Goal: Task Accomplishment & Management: Manage account settings

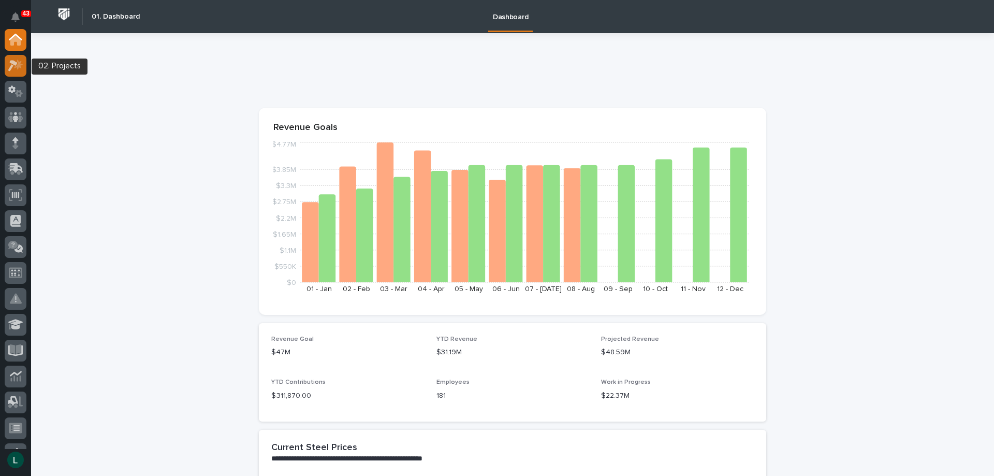
click at [15, 64] on icon at bounding box center [12, 65] width 9 height 11
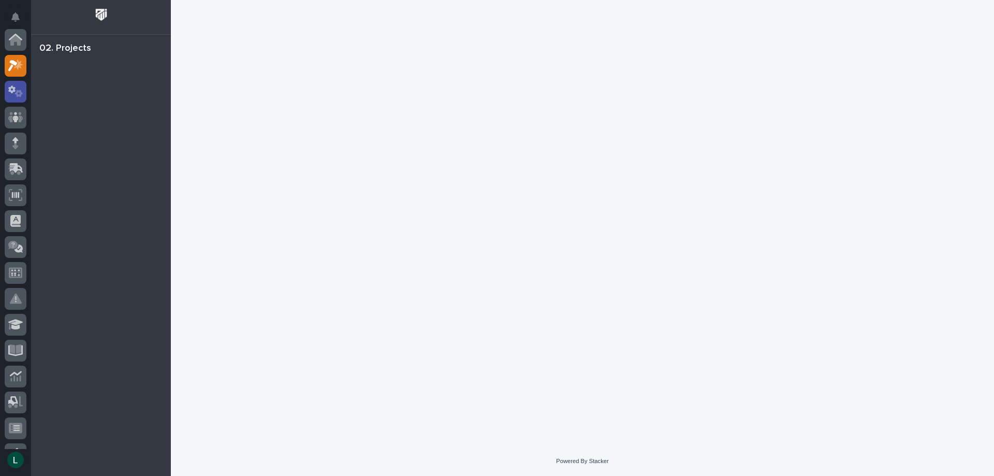
scroll to position [26, 0]
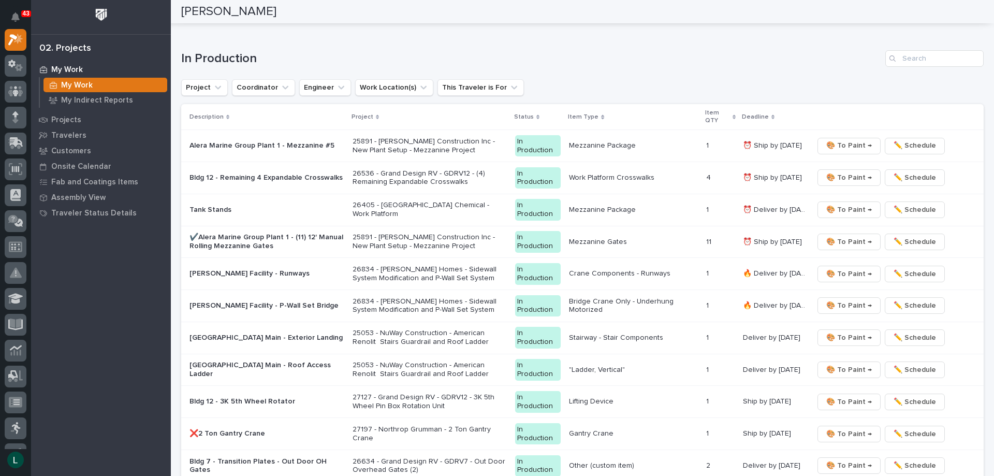
scroll to position [1088, 0]
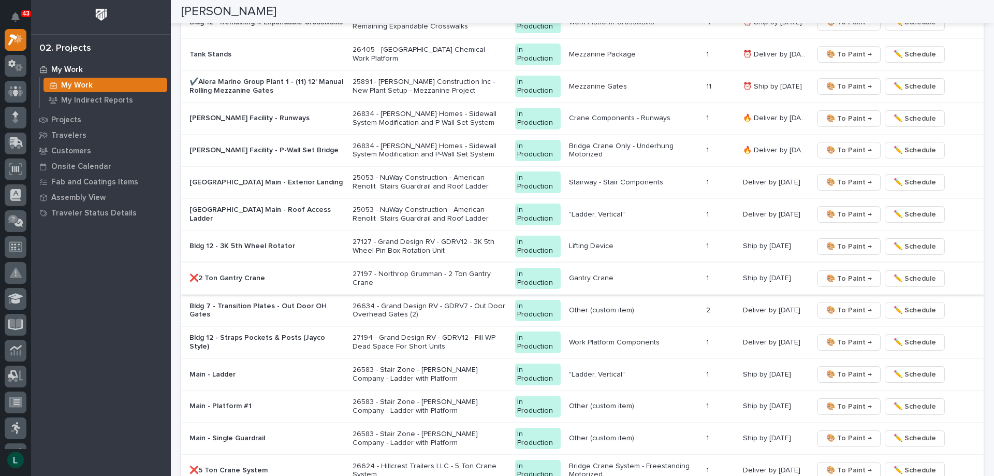
click at [842, 275] on span "🎨 To Paint →" at bounding box center [850, 278] width 46 height 12
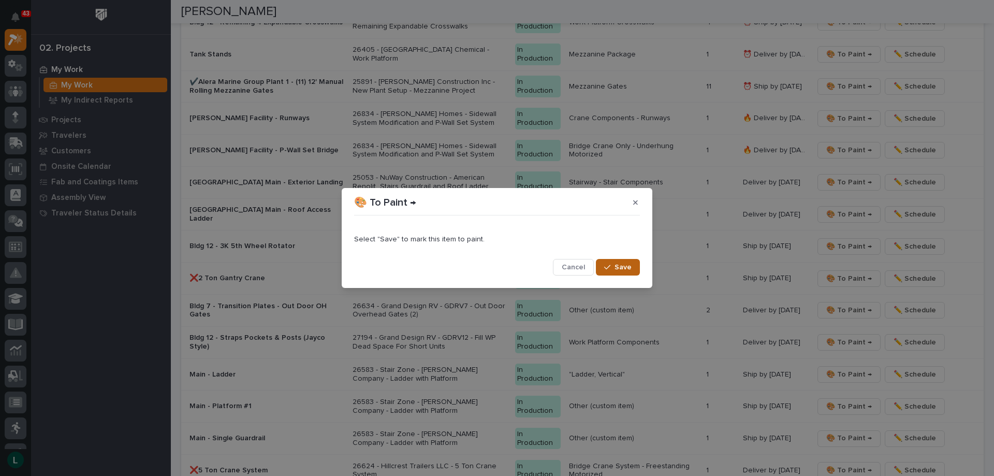
click at [622, 265] on span "Save" at bounding box center [623, 267] width 17 height 9
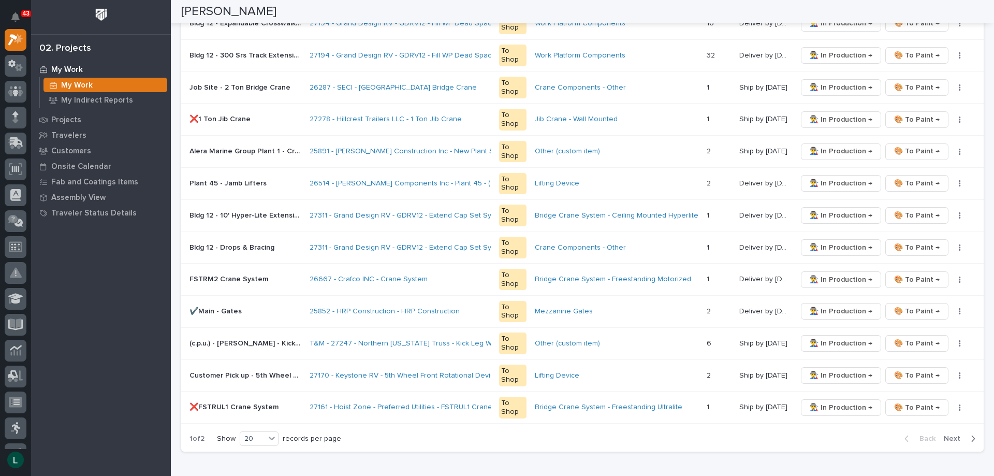
scroll to position [450, 0]
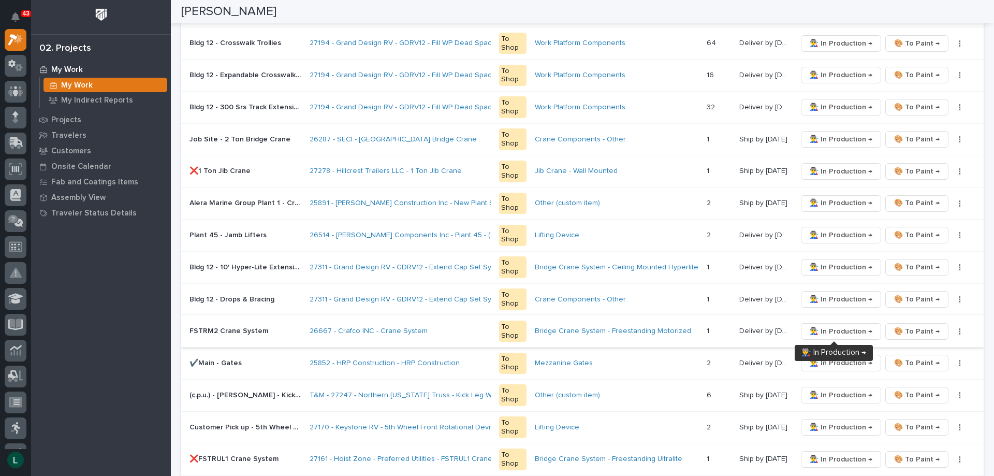
click at [826, 329] on span "👨‍🏭 In Production →" at bounding box center [841, 331] width 63 height 12
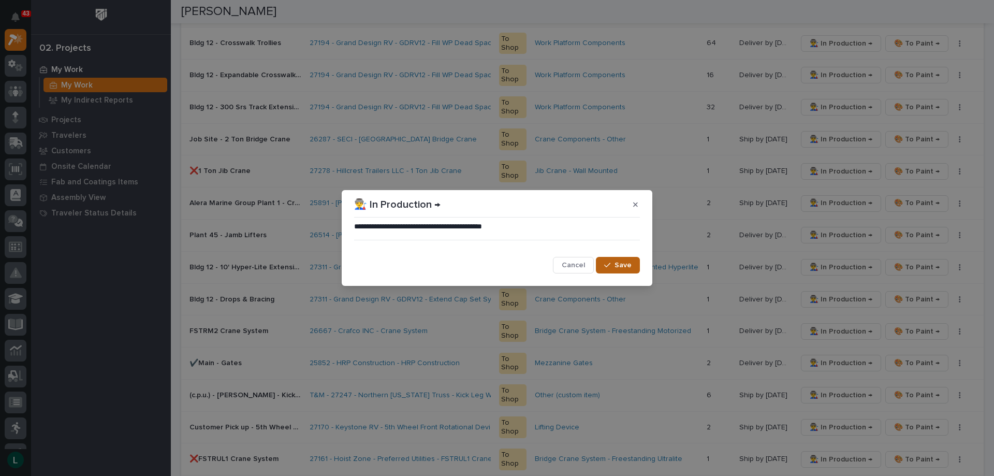
click at [622, 263] on span "Save" at bounding box center [623, 265] width 17 height 9
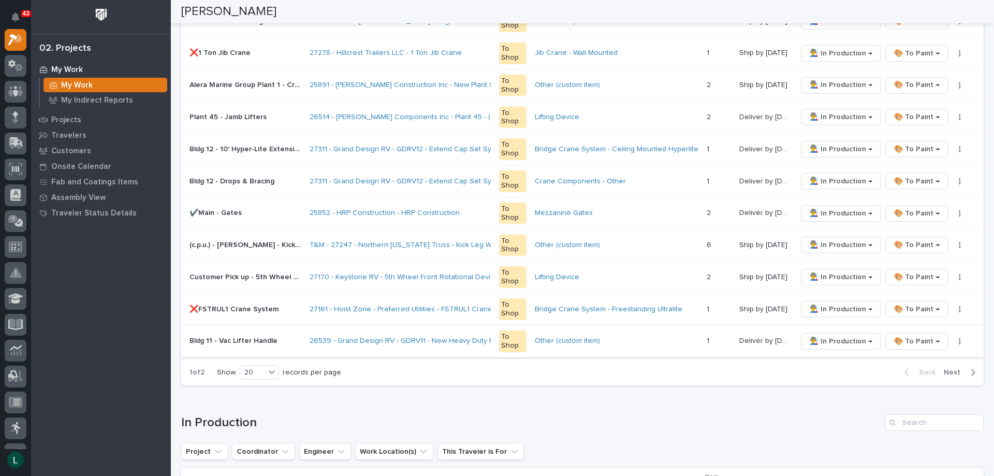
scroll to position [554, 0]
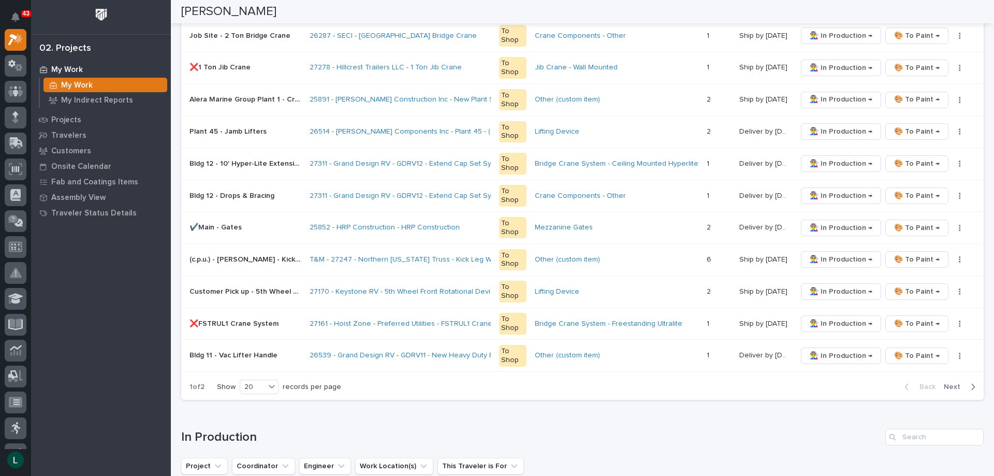
click at [971, 385] on icon "button" at bounding box center [973, 386] width 5 height 9
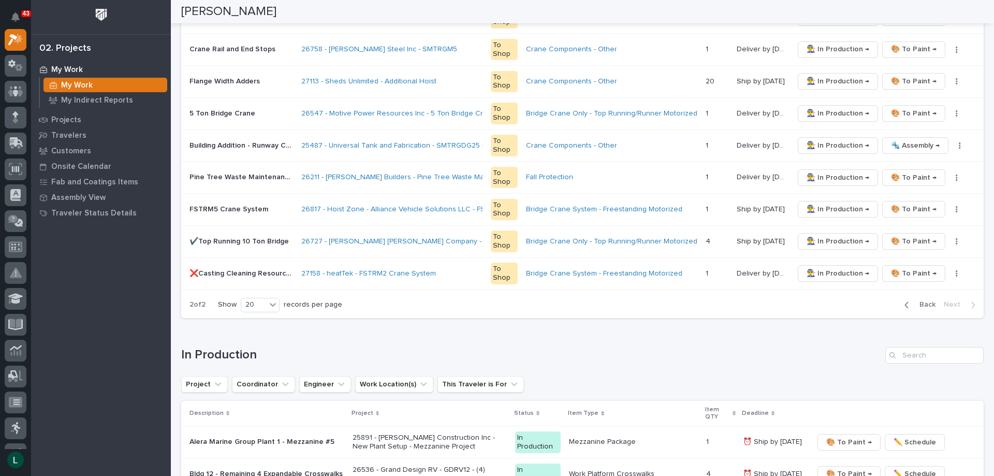
scroll to position [622, 0]
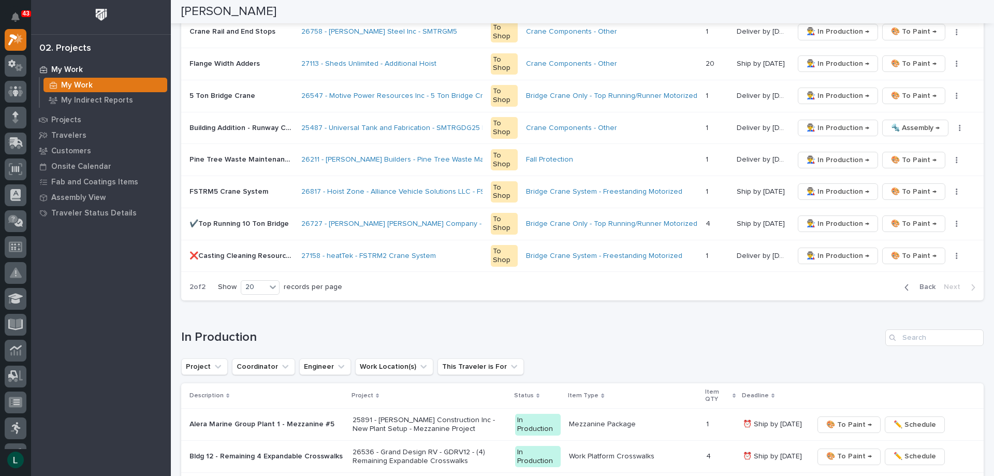
click at [905, 286] on icon "button" at bounding box center [907, 287] width 5 height 9
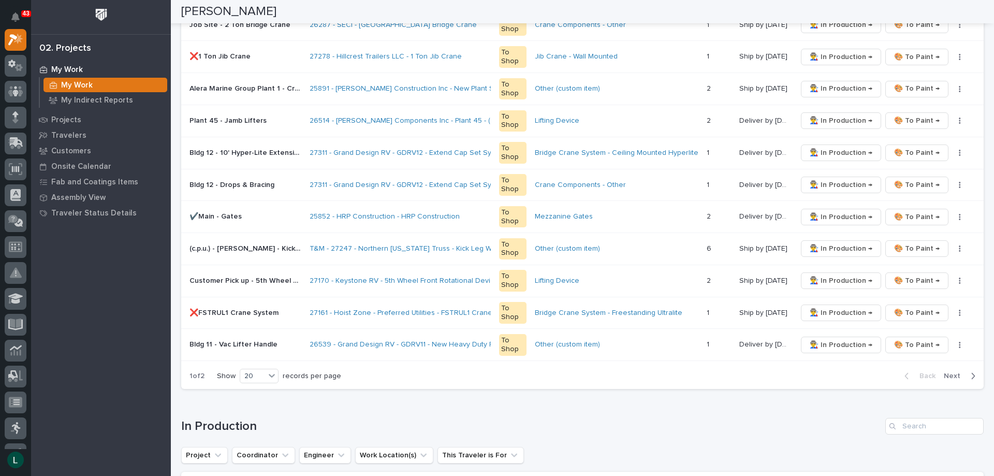
scroll to position [570, 0]
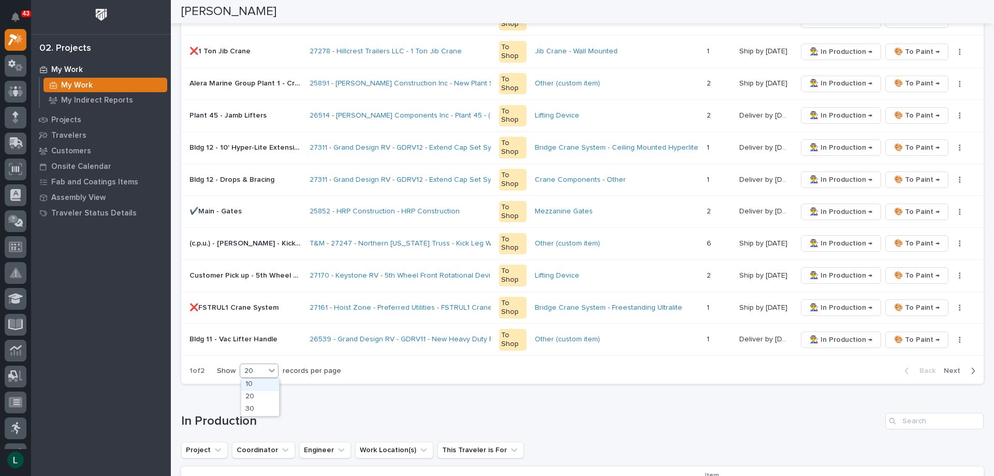
click at [256, 370] on div "20" at bounding box center [252, 371] width 25 height 11
click at [261, 404] on div "30" at bounding box center [260, 409] width 38 height 12
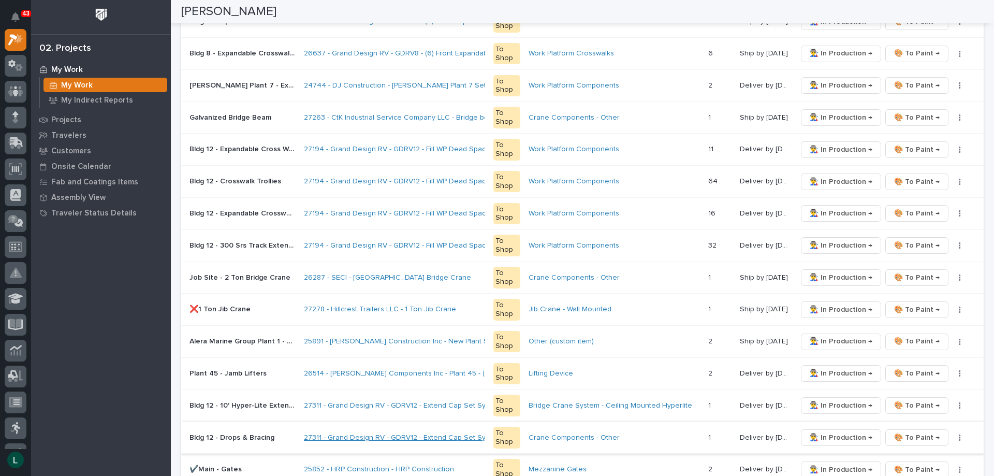
scroll to position [311, 0]
click at [911, 243] on span "🎨 To Paint →" at bounding box center [917, 246] width 46 height 12
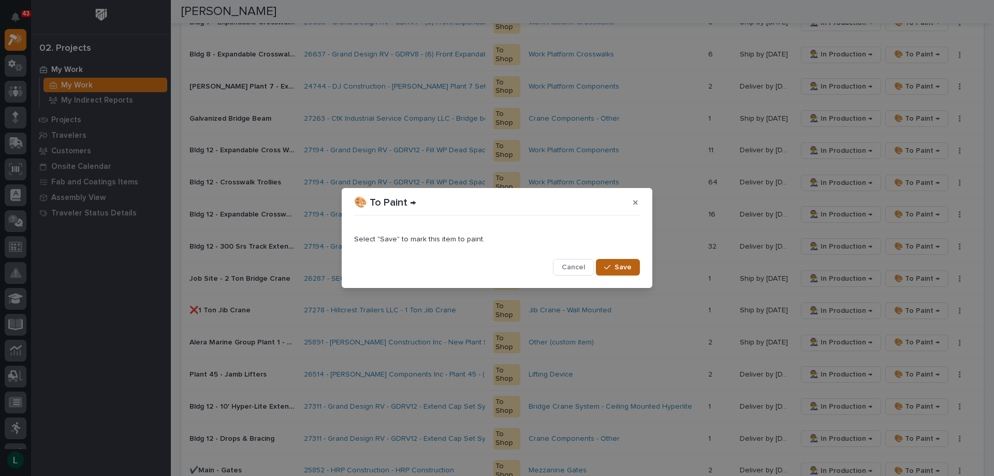
click at [626, 265] on span "Save" at bounding box center [623, 267] width 17 height 9
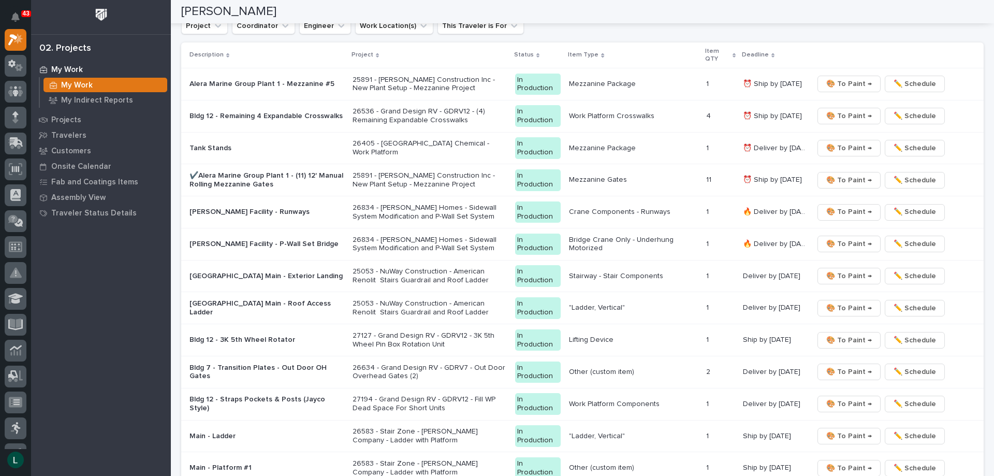
scroll to position [1398, 0]
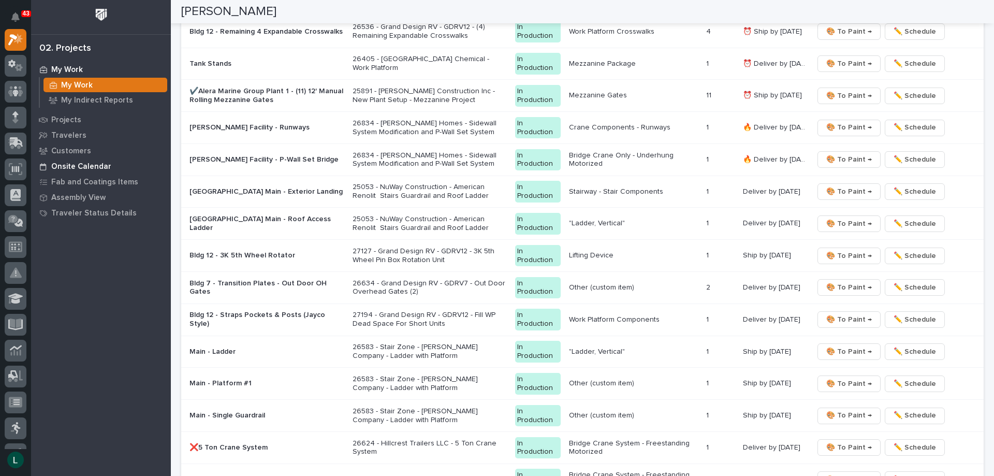
click at [90, 163] on p "Onsite Calendar" at bounding box center [81, 166] width 60 height 9
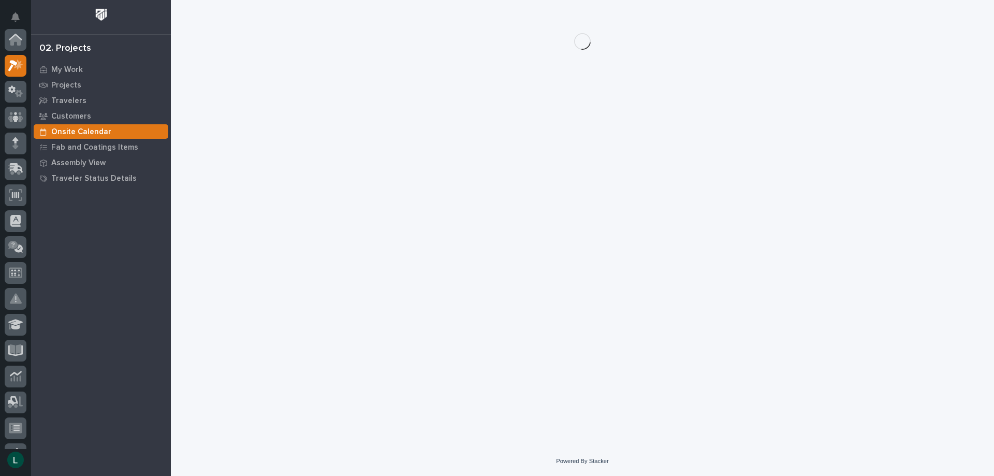
scroll to position [26, 0]
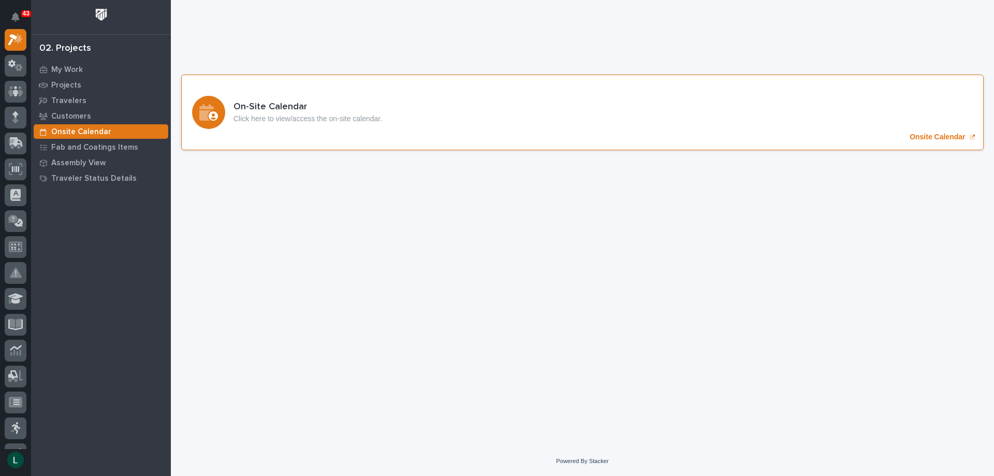
click at [206, 110] on icon "Onsite Calendar" at bounding box center [206, 112] width 15 height 17
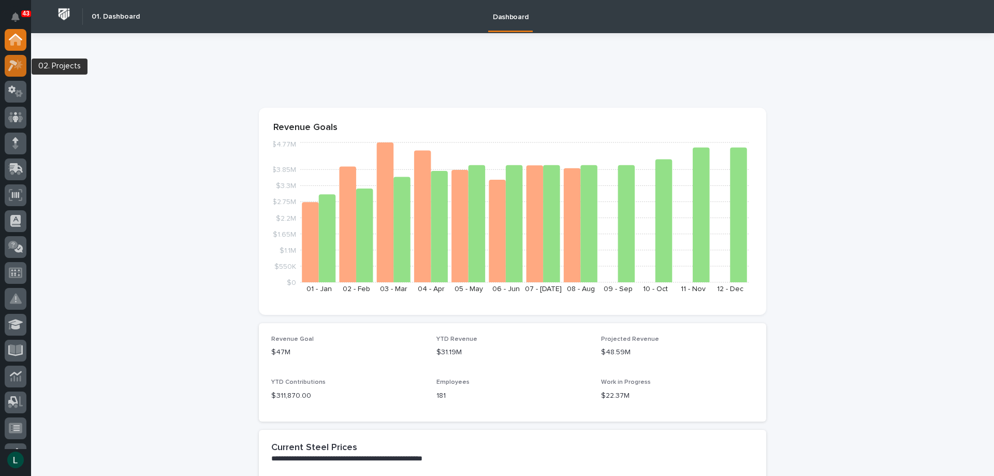
click at [18, 65] on icon at bounding box center [18, 64] width 9 height 10
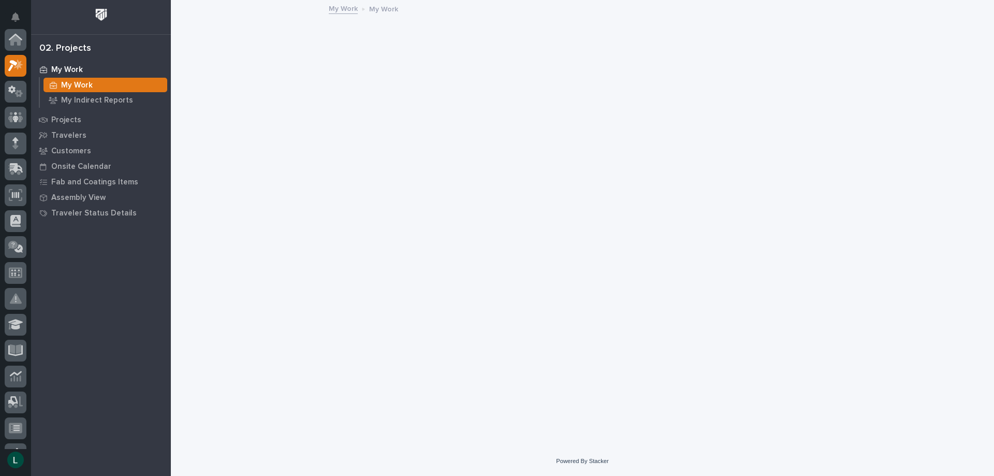
scroll to position [26, 0]
